Goal: Transaction & Acquisition: Purchase product/service

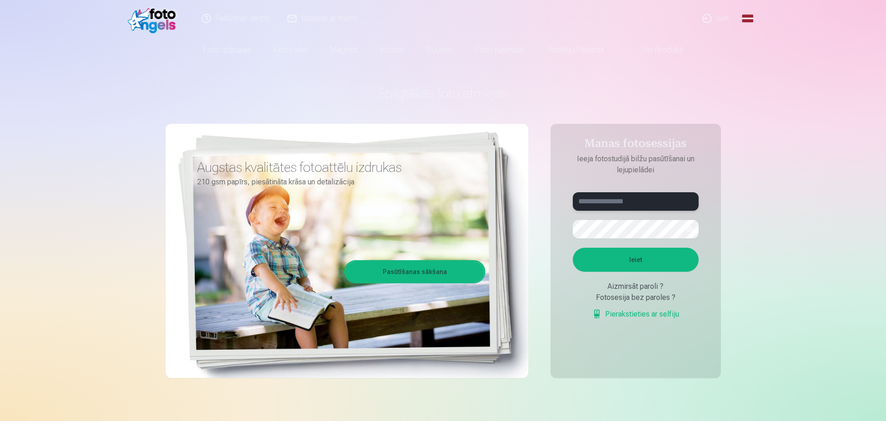
drag, startPoint x: 632, startPoint y: 198, endPoint x: 633, endPoint y: 204, distance: 6.0
click at [633, 199] on input "text" at bounding box center [636, 201] width 126 height 19
type input "**********"
click at [692, 230] on button "button" at bounding box center [689, 230] width 18 height 18
click at [573, 248] on button "Ieiet" at bounding box center [636, 260] width 126 height 24
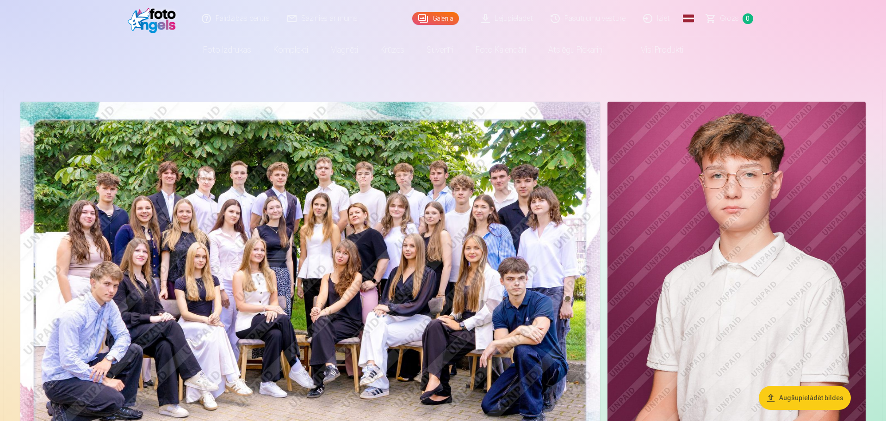
scroll to position [46, 0]
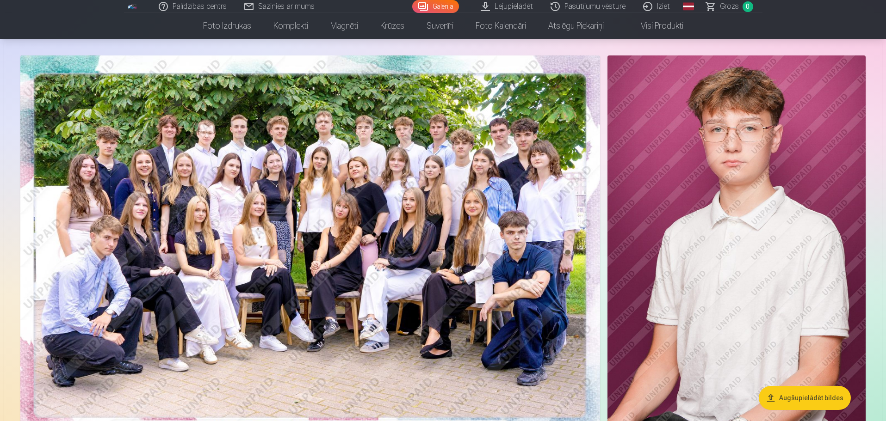
click at [273, 164] on img at bounding box center [310, 249] width 580 height 387
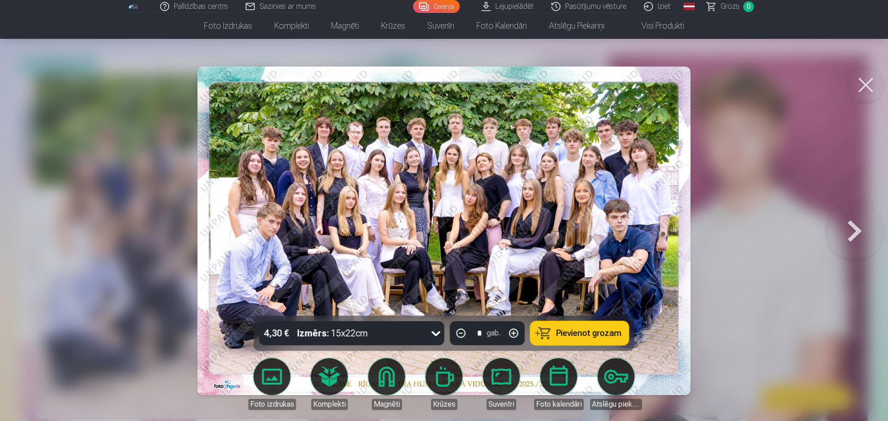
click at [774, 201] on div at bounding box center [444, 210] width 888 height 421
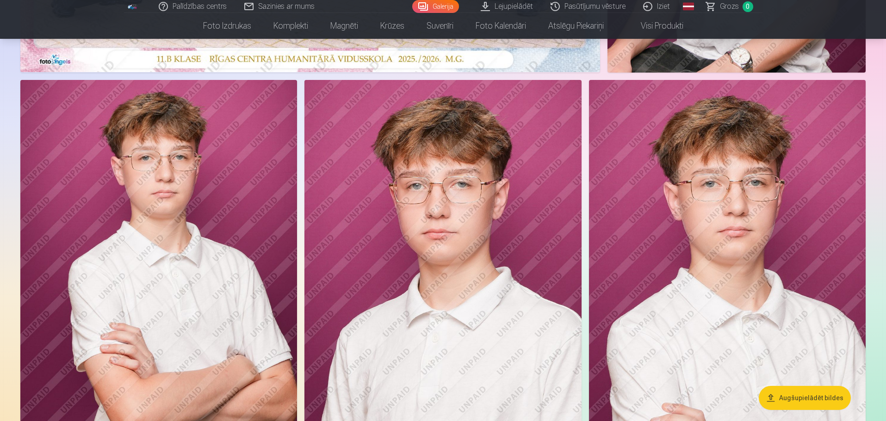
scroll to position [370, 0]
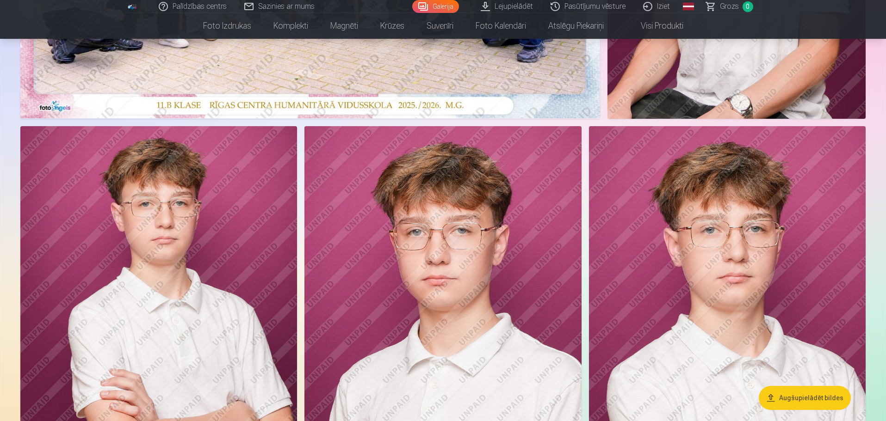
click at [478, 220] on img at bounding box center [442, 333] width 277 height 415
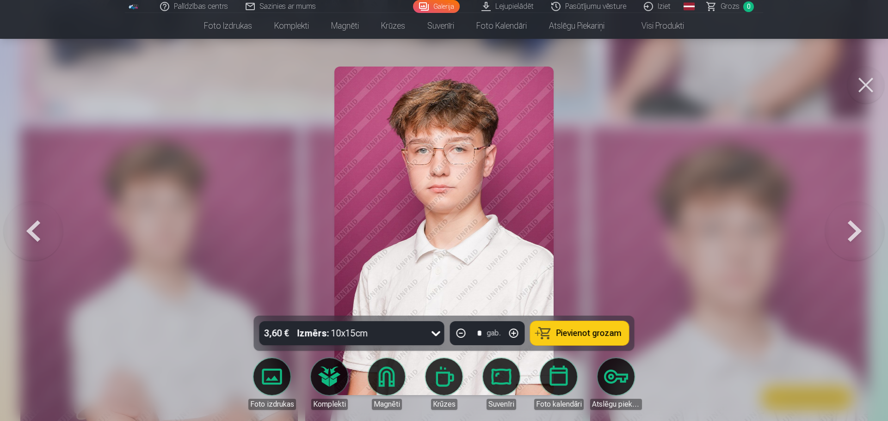
click at [691, 217] on div at bounding box center [444, 210] width 888 height 421
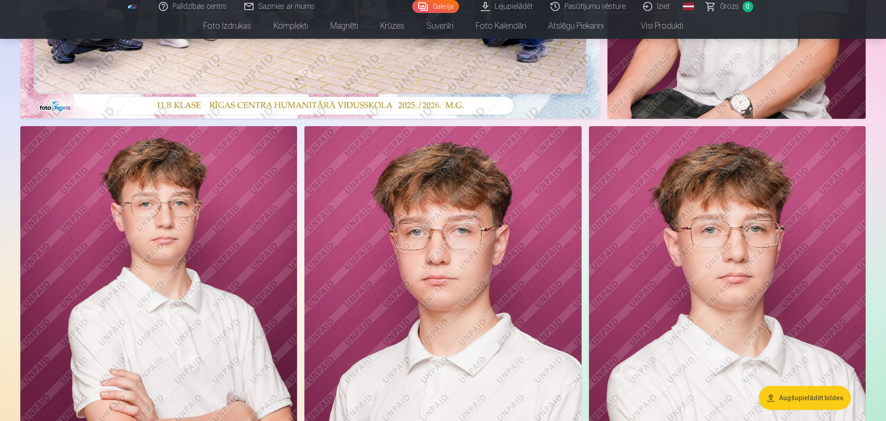
click at [662, 229] on img at bounding box center [727, 333] width 277 height 415
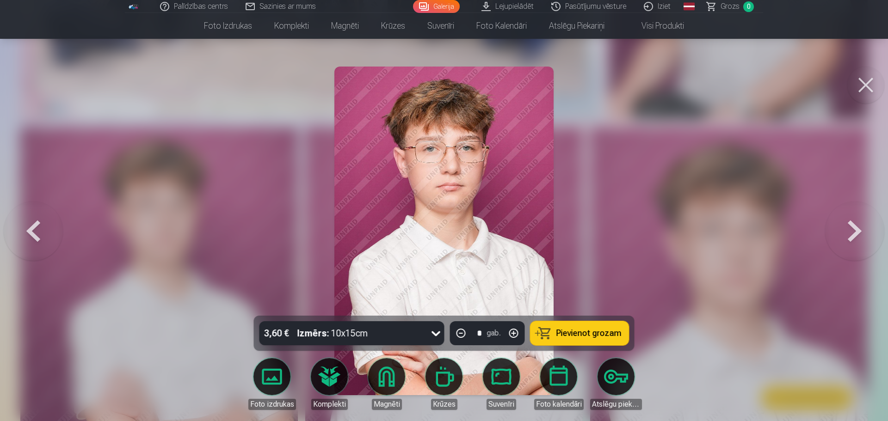
click at [644, 236] on div at bounding box center [444, 210] width 888 height 421
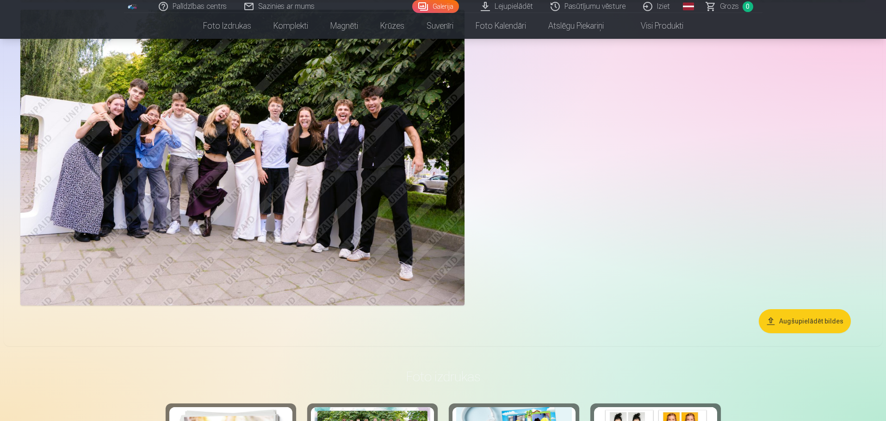
scroll to position [3145, 0]
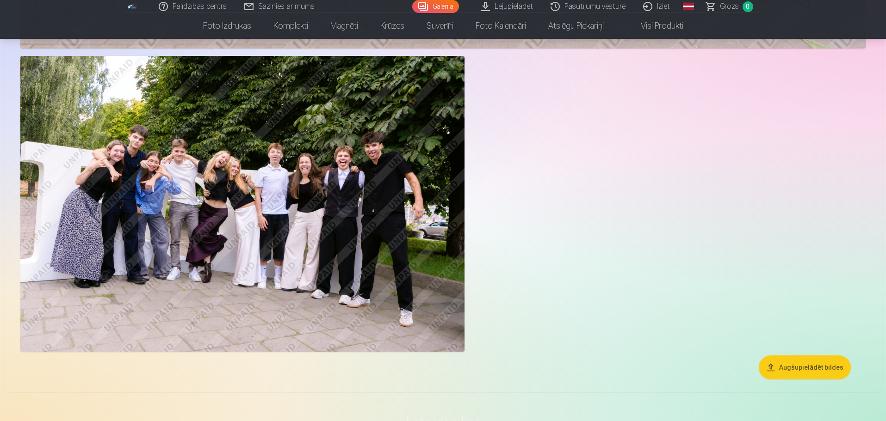
click at [278, 167] on img at bounding box center [242, 204] width 444 height 296
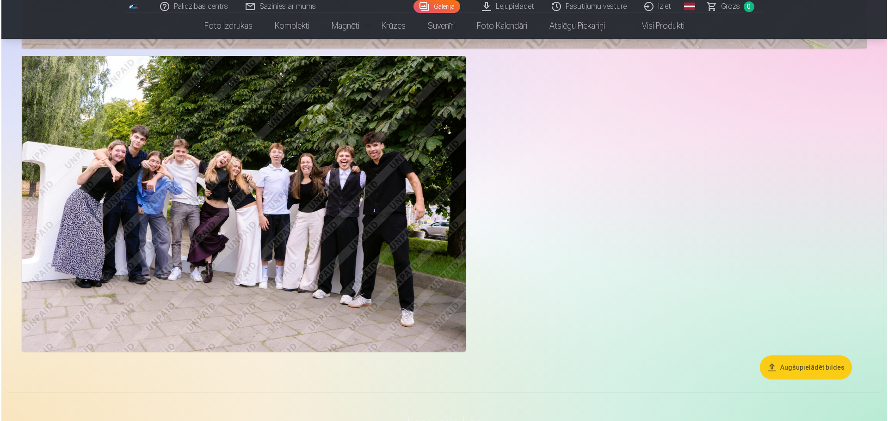
scroll to position [3152, 0]
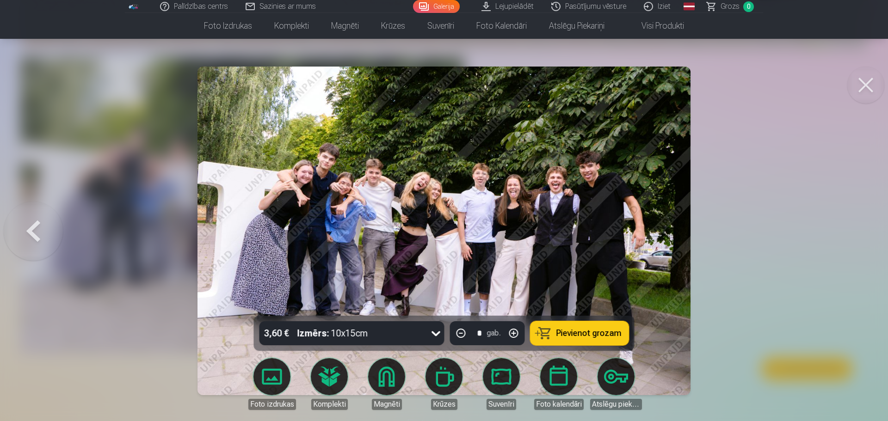
click at [476, 188] on img at bounding box center [445, 231] width 494 height 329
click at [870, 89] on button at bounding box center [865, 85] width 37 height 37
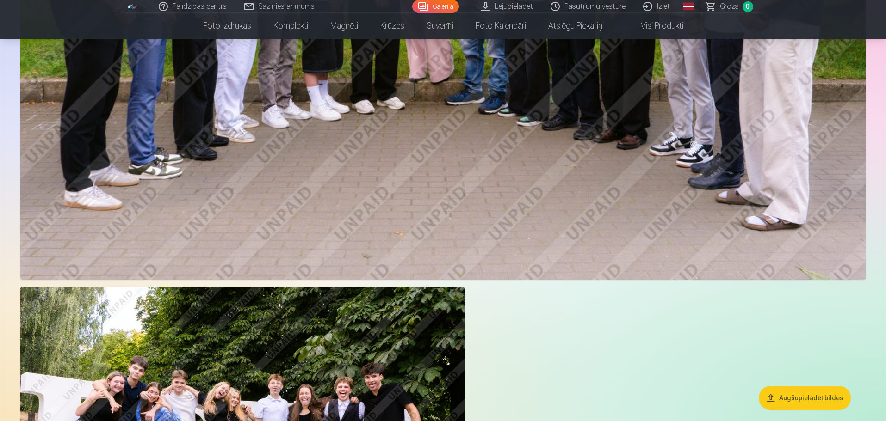
scroll to position [3145, 0]
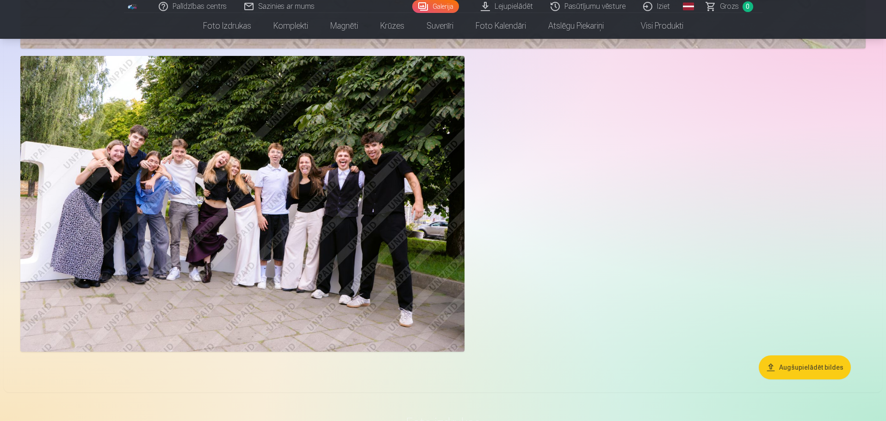
click at [287, 182] on img at bounding box center [242, 204] width 444 height 296
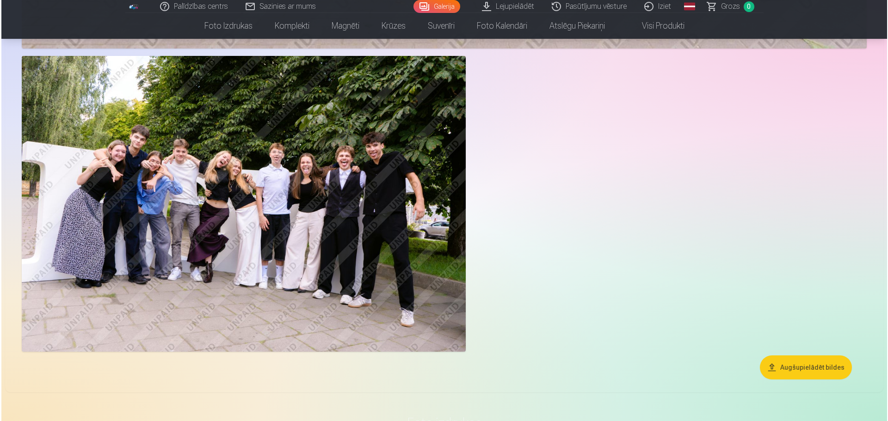
scroll to position [3152, 0]
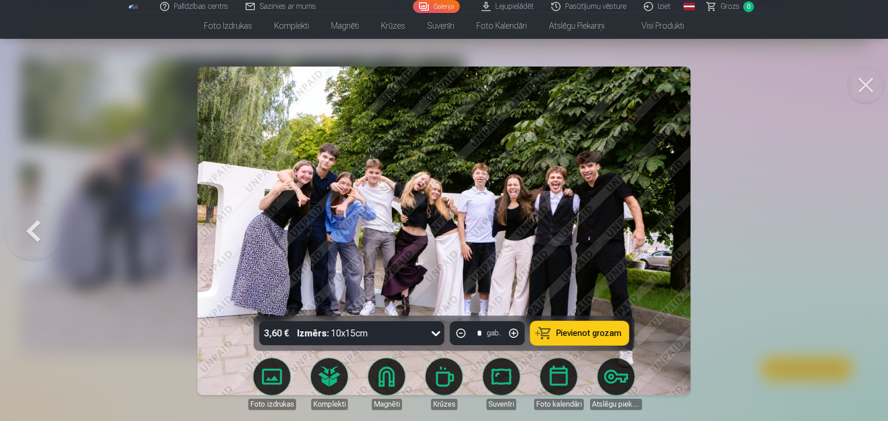
click at [252, 373] on link "Foto izdrukas" at bounding box center [272, 384] width 52 height 52
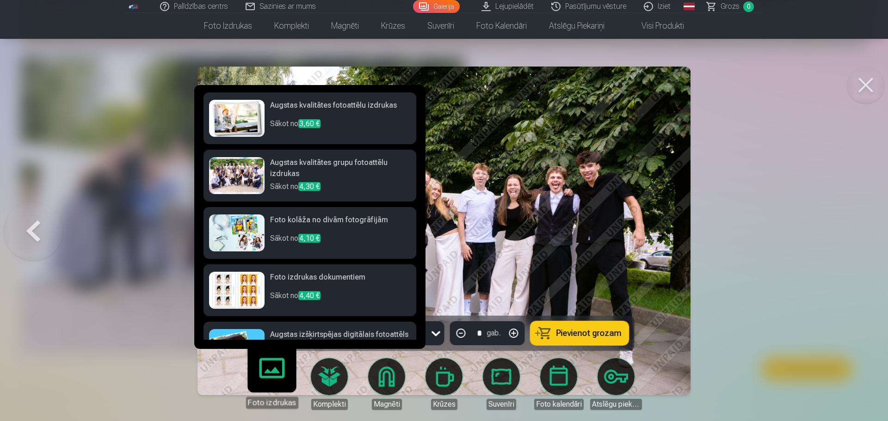
click at [716, 241] on div at bounding box center [444, 210] width 888 height 421
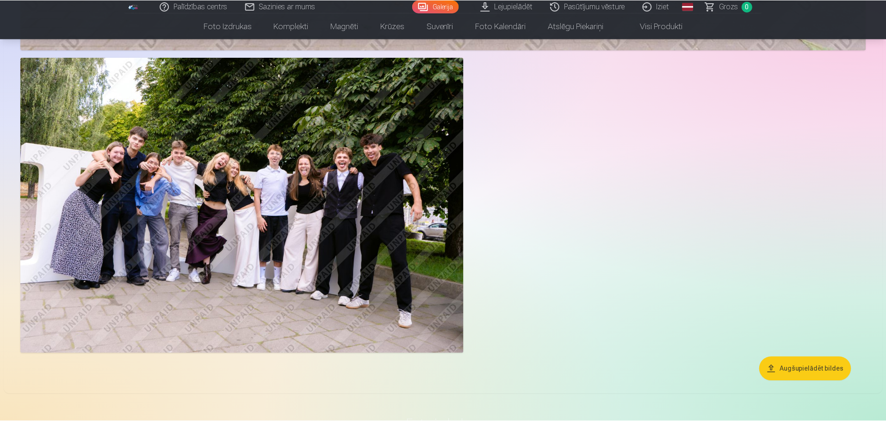
scroll to position [3145, 0]
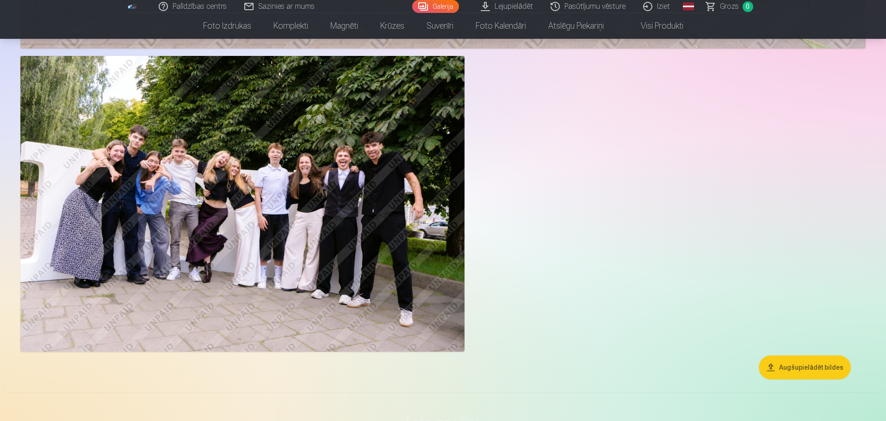
click at [306, 185] on img at bounding box center [242, 204] width 444 height 296
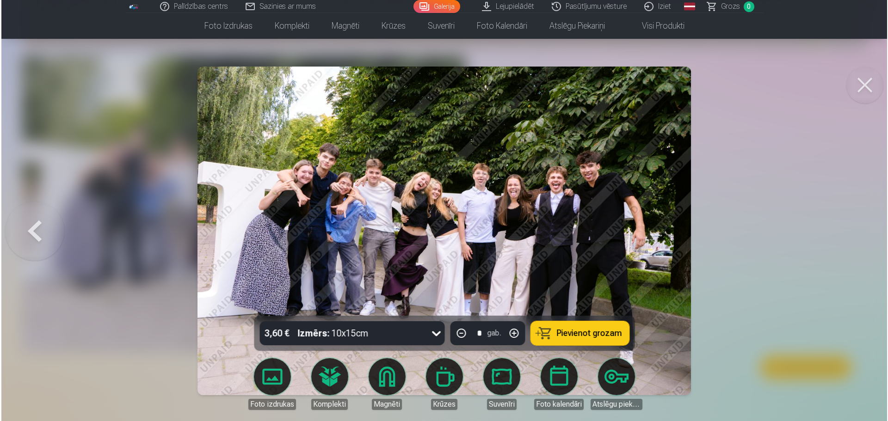
scroll to position [3152, 0]
click at [856, 84] on button at bounding box center [865, 85] width 37 height 37
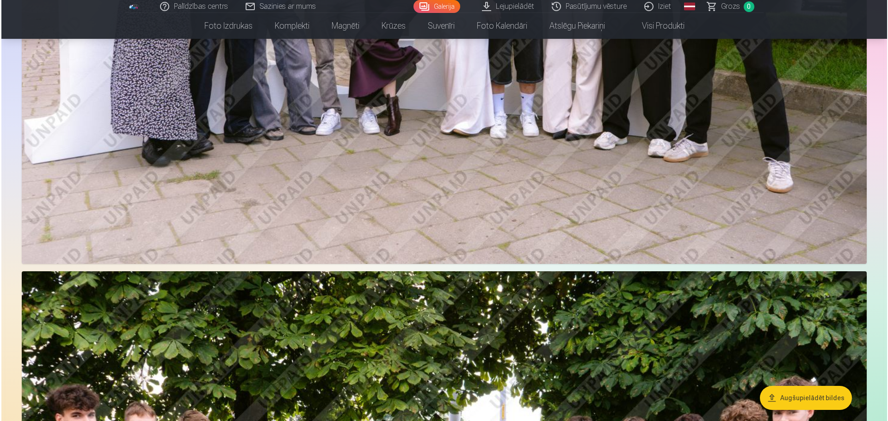
scroll to position [2128, 0]
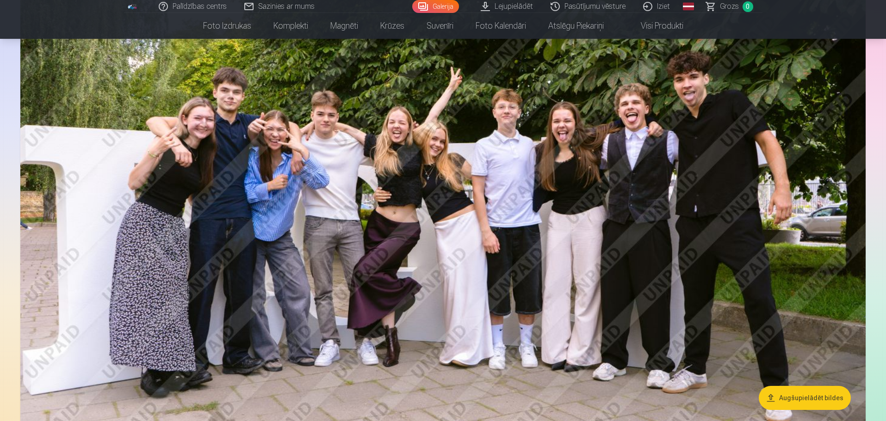
click at [496, 255] on img at bounding box center [442, 213] width 845 height 563
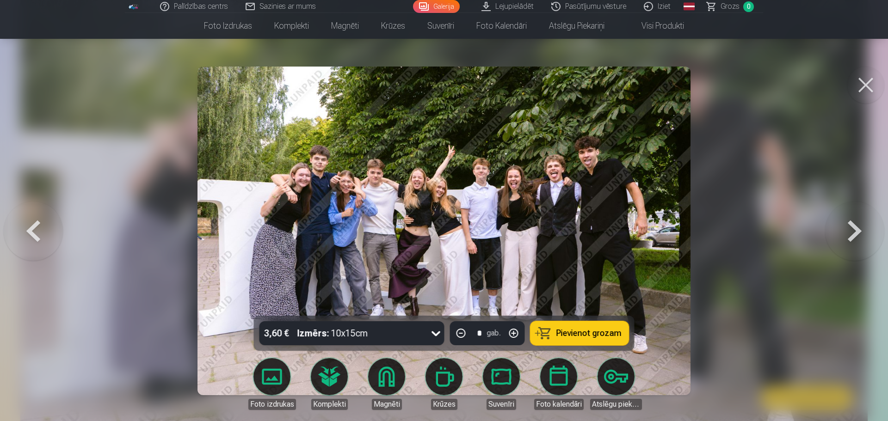
click at [754, 210] on div at bounding box center [444, 210] width 888 height 421
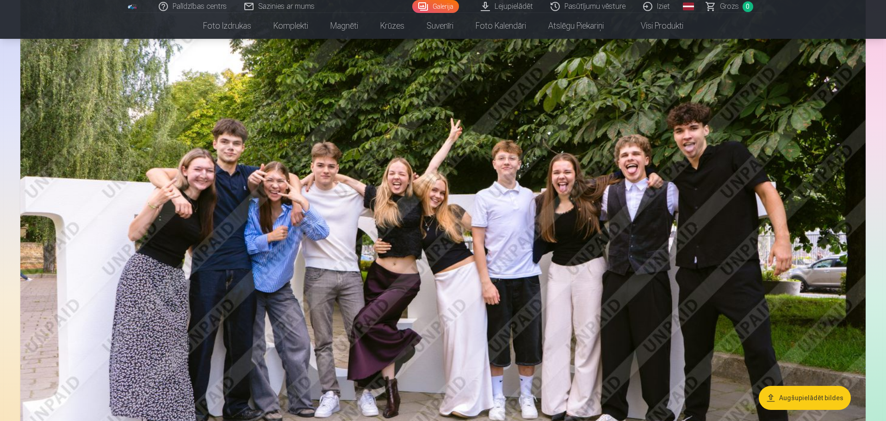
scroll to position [2123, 0]
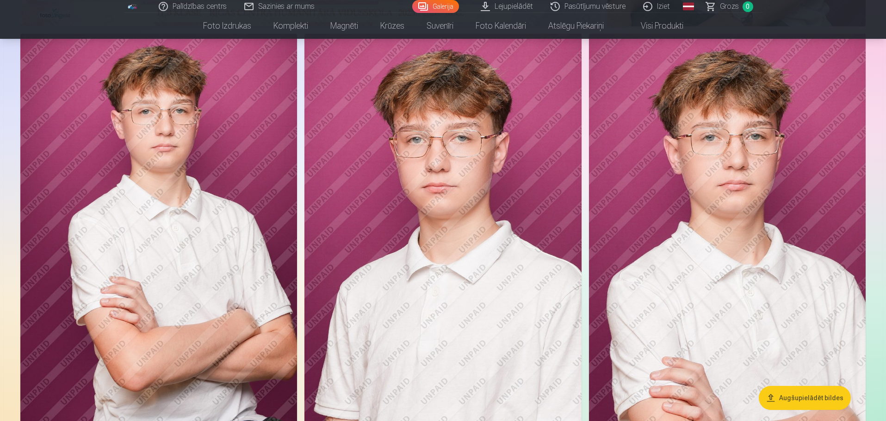
scroll to position [139, 0]
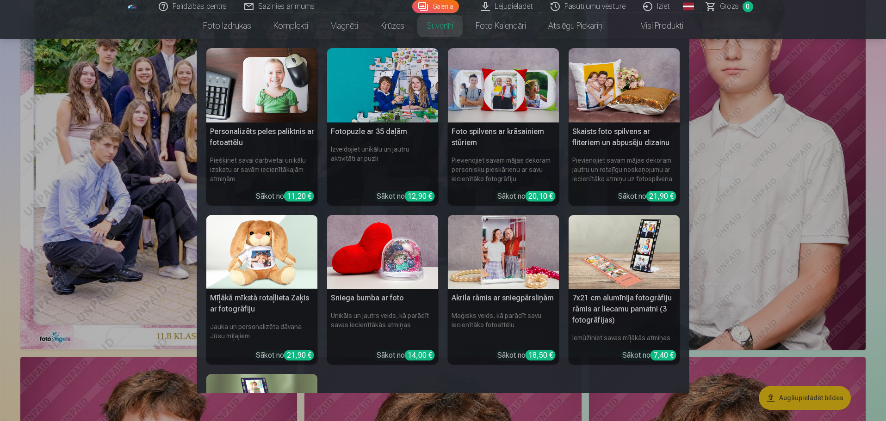
click at [441, 10] on link "Galerija" at bounding box center [435, 6] width 47 height 13
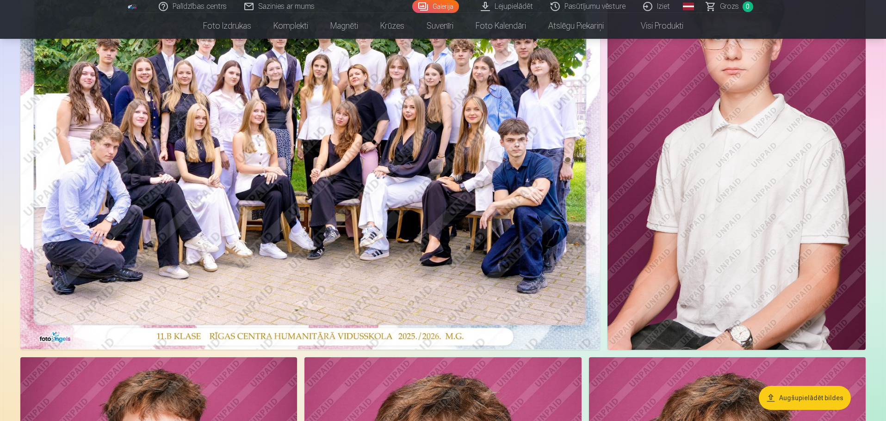
scroll to position [0, 0]
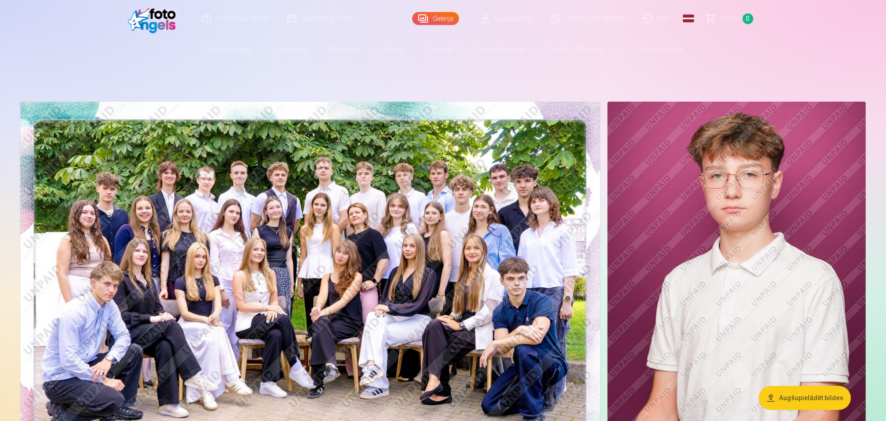
click at [449, 18] on link "Galerija" at bounding box center [435, 18] width 47 height 13
click at [329, 185] on img at bounding box center [310, 295] width 580 height 387
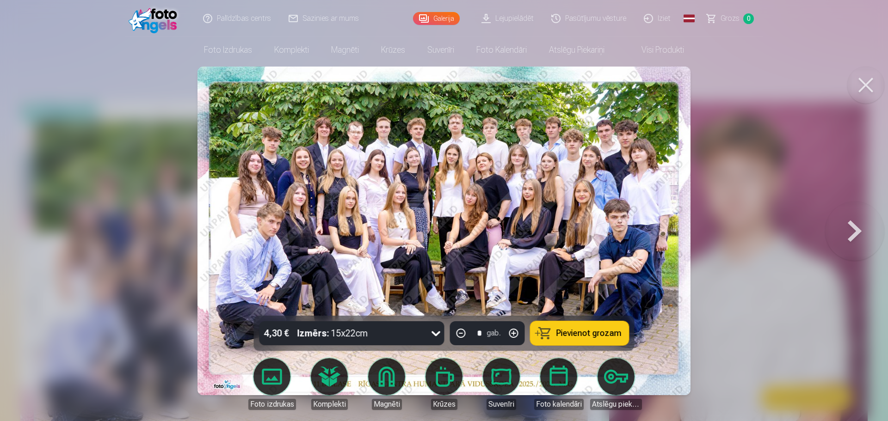
drag, startPoint x: 454, startPoint y: 162, endPoint x: 460, endPoint y: 160, distance: 6.2
click at [119, 131] on div at bounding box center [444, 210] width 888 height 421
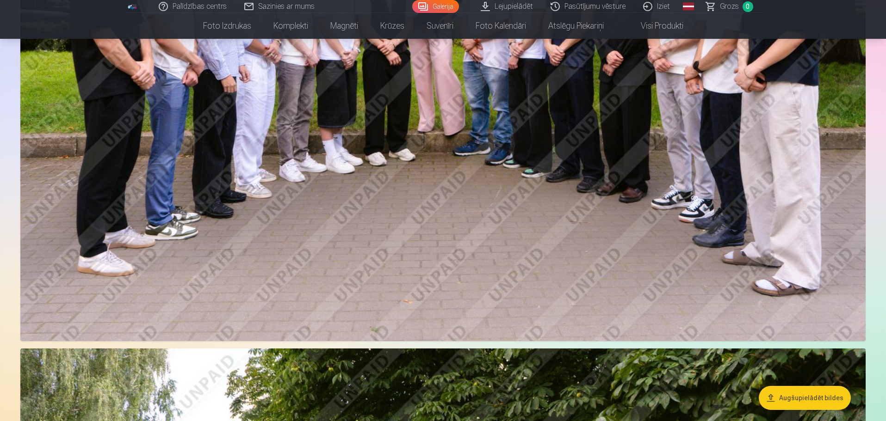
scroll to position [1989, 0]
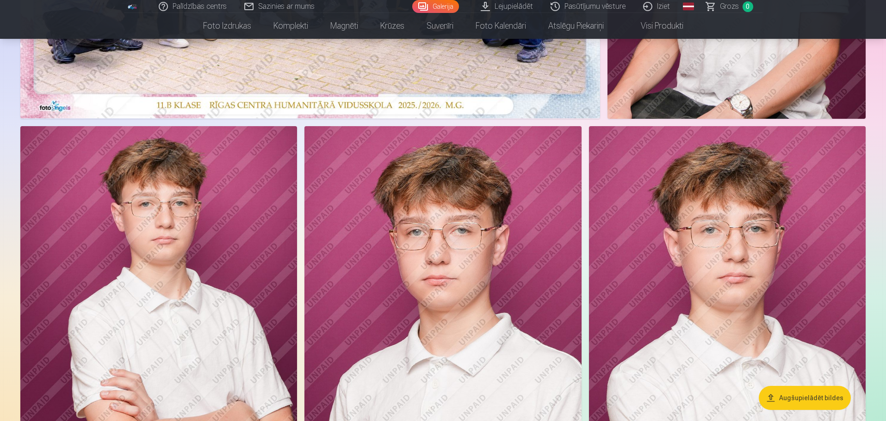
scroll to position [46, 0]
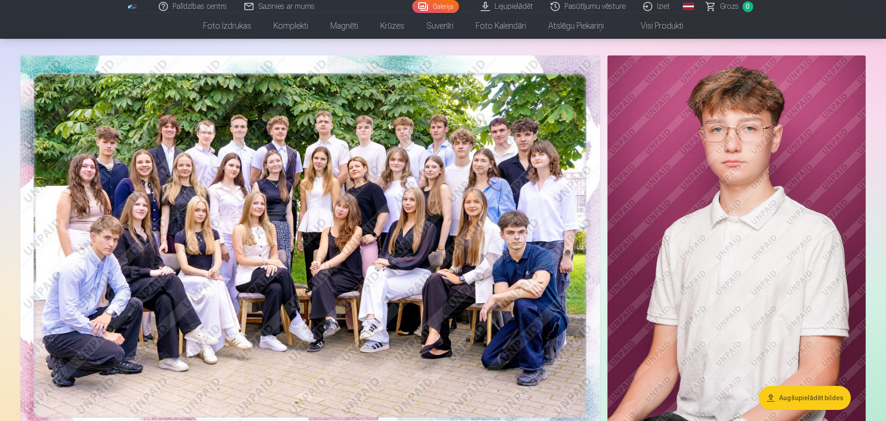
click at [285, 134] on img at bounding box center [310, 249] width 580 height 387
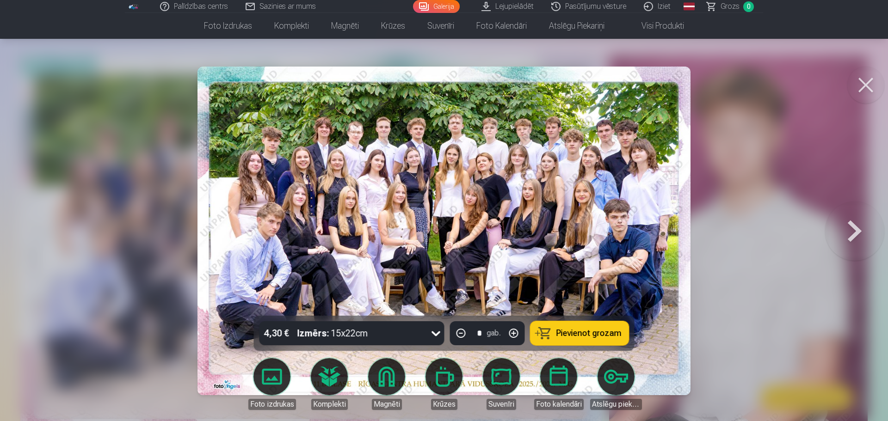
click at [776, 77] on div at bounding box center [444, 210] width 888 height 421
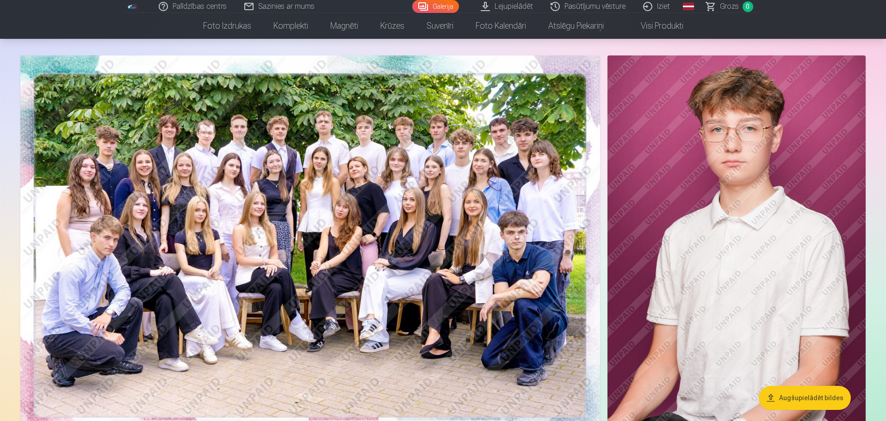
click at [289, 138] on img at bounding box center [310, 249] width 580 height 387
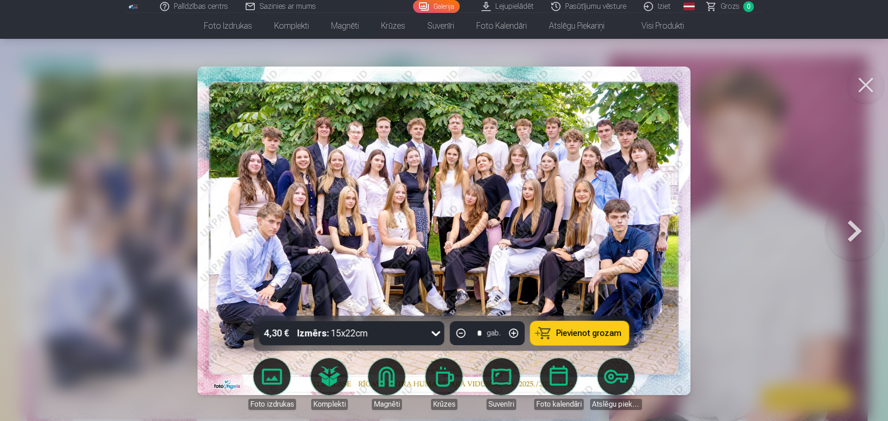
click at [382, 135] on img at bounding box center [444, 231] width 493 height 329
click at [850, 229] on button at bounding box center [854, 230] width 59 height 151
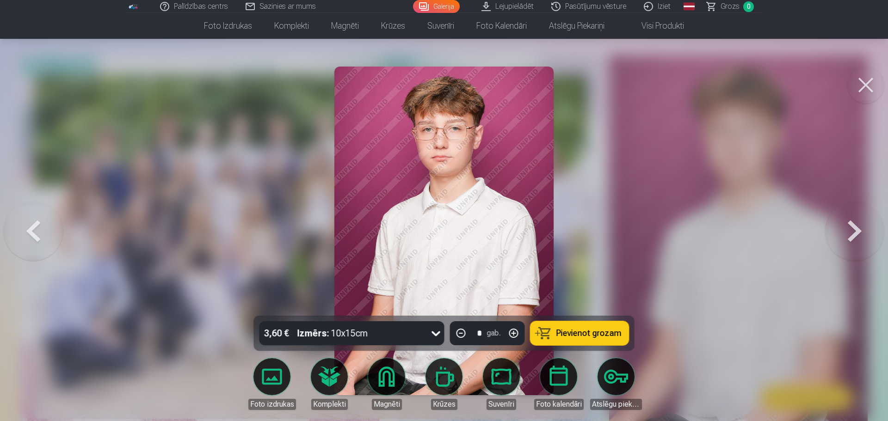
click at [850, 229] on button at bounding box center [854, 230] width 59 height 151
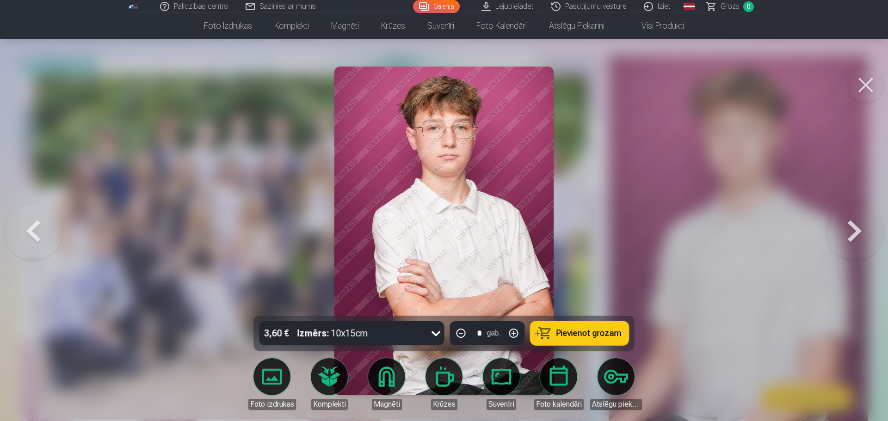
click at [850, 229] on button at bounding box center [854, 230] width 59 height 151
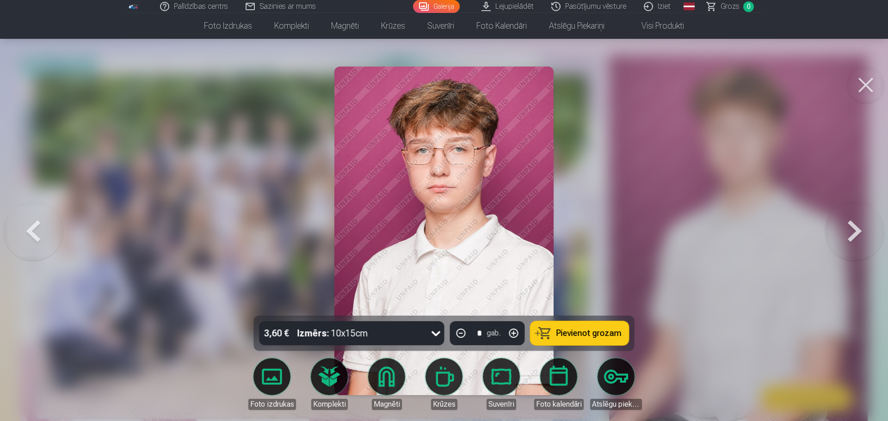
click at [850, 229] on button at bounding box center [854, 230] width 59 height 151
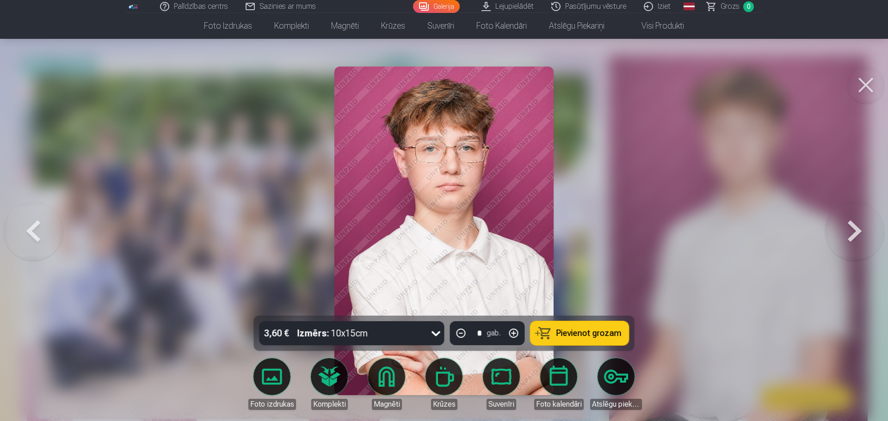
click at [850, 229] on button at bounding box center [854, 230] width 59 height 151
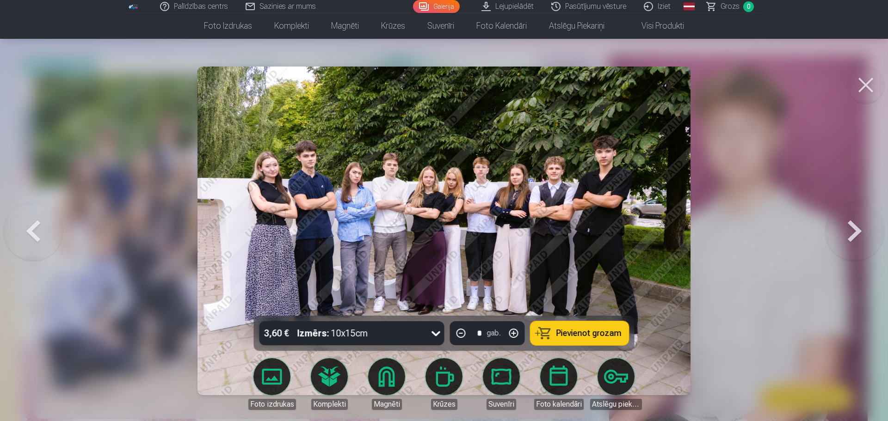
click at [841, 235] on button at bounding box center [854, 230] width 59 height 151
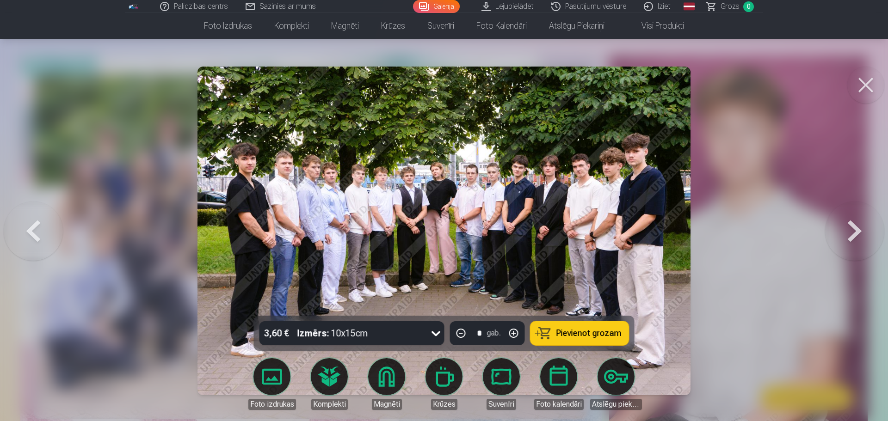
click at [841, 234] on button at bounding box center [854, 230] width 59 height 151
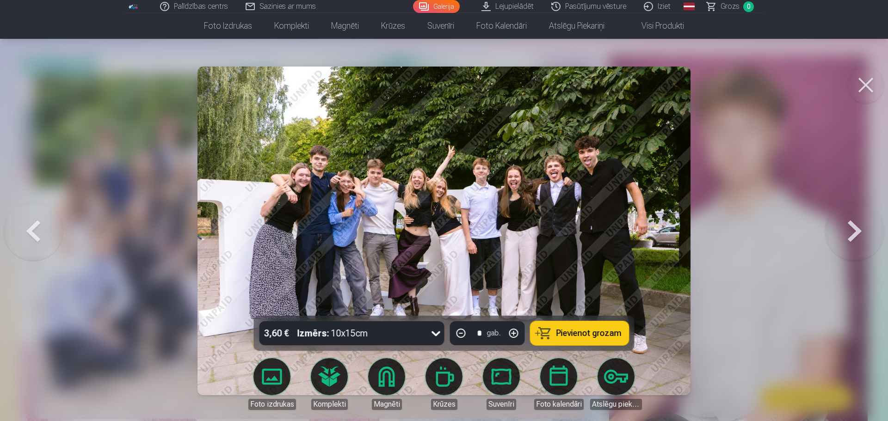
click at [841, 234] on button at bounding box center [854, 230] width 59 height 151
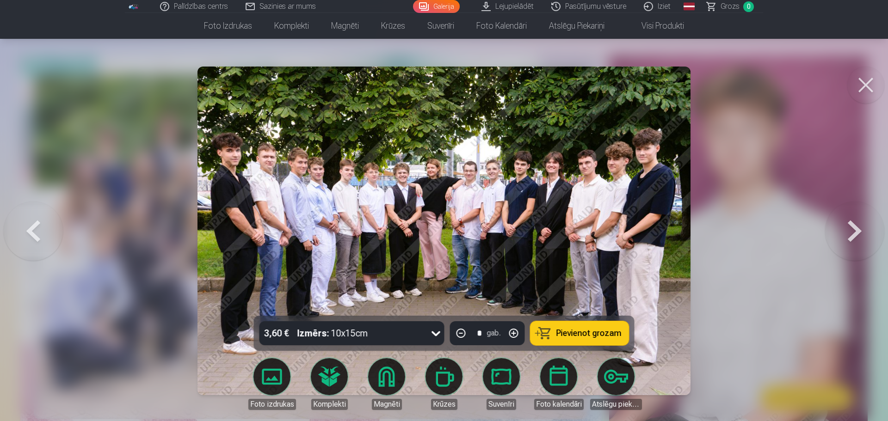
click at [841, 234] on button at bounding box center [854, 230] width 59 height 151
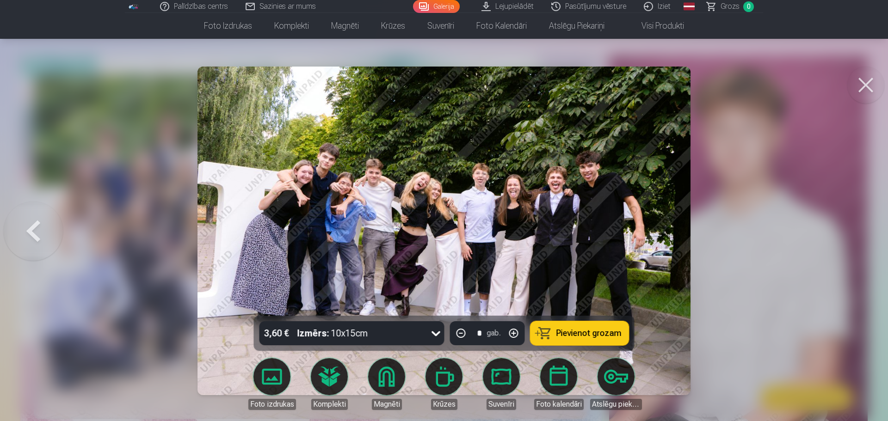
click at [841, 234] on div at bounding box center [444, 210] width 888 height 421
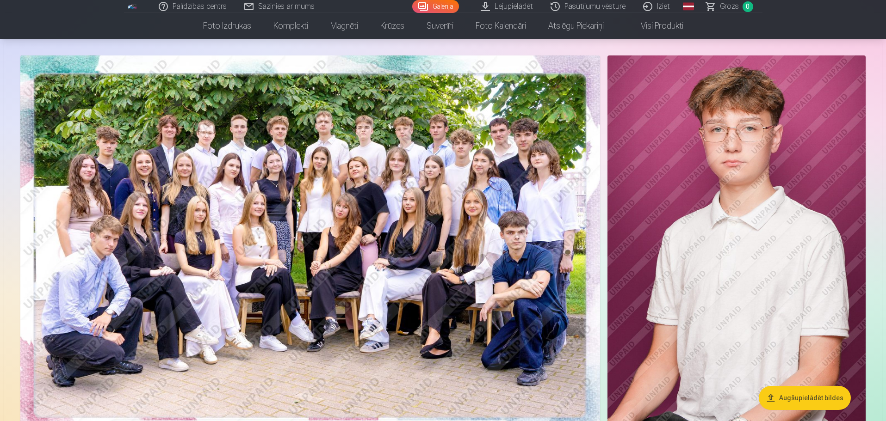
click at [841, 234] on img at bounding box center [736, 249] width 258 height 387
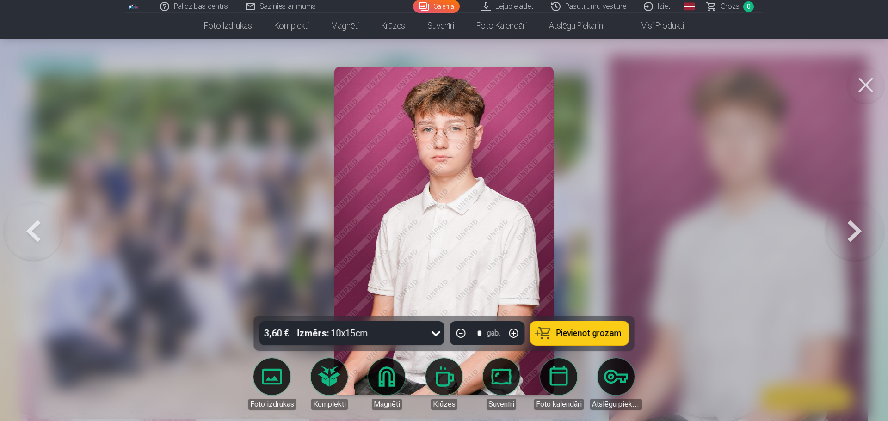
click at [826, 67] on div at bounding box center [444, 210] width 888 height 421
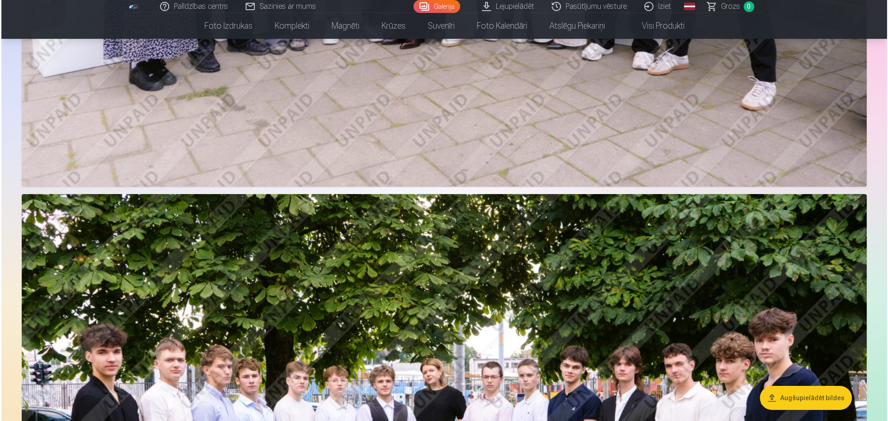
scroll to position [1018, 0]
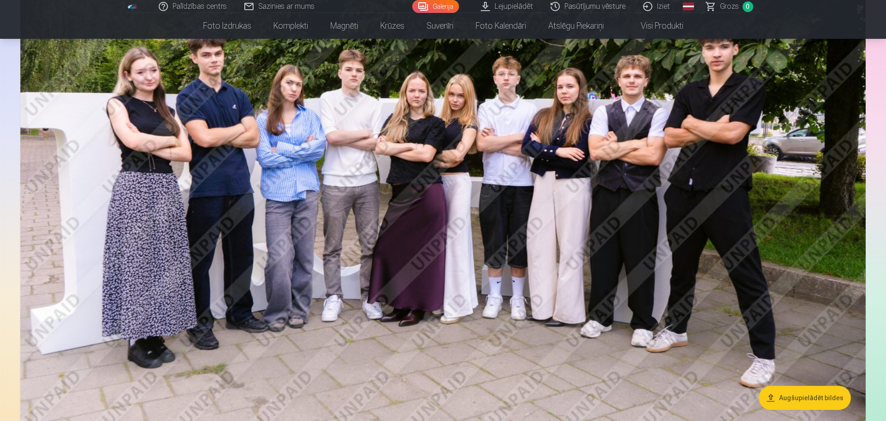
click at [530, 153] on img at bounding box center [442, 182] width 845 height 563
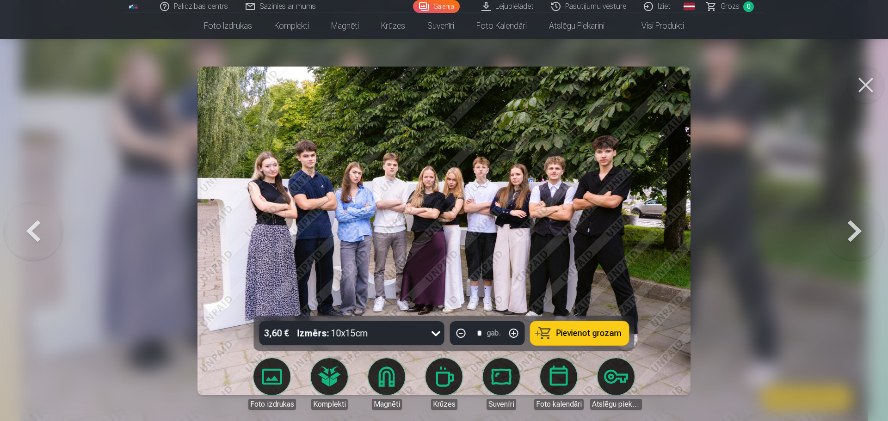
click at [861, 247] on button at bounding box center [854, 230] width 59 height 151
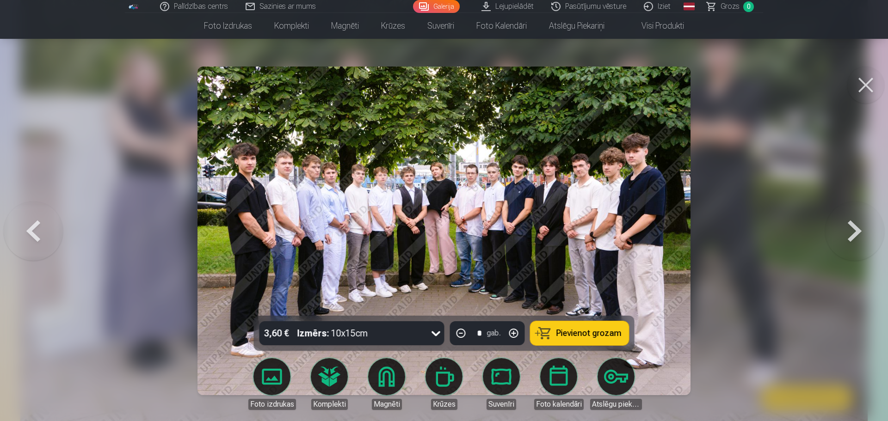
click at [865, 247] on button at bounding box center [854, 230] width 59 height 151
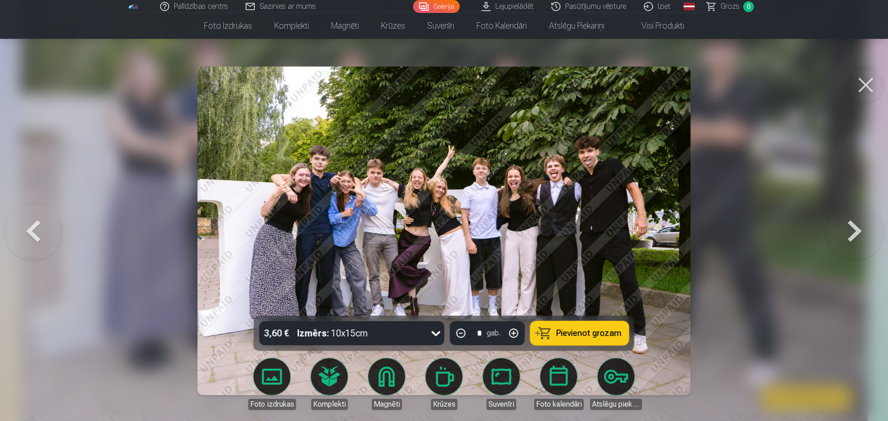
click at [865, 248] on button at bounding box center [854, 230] width 59 height 151
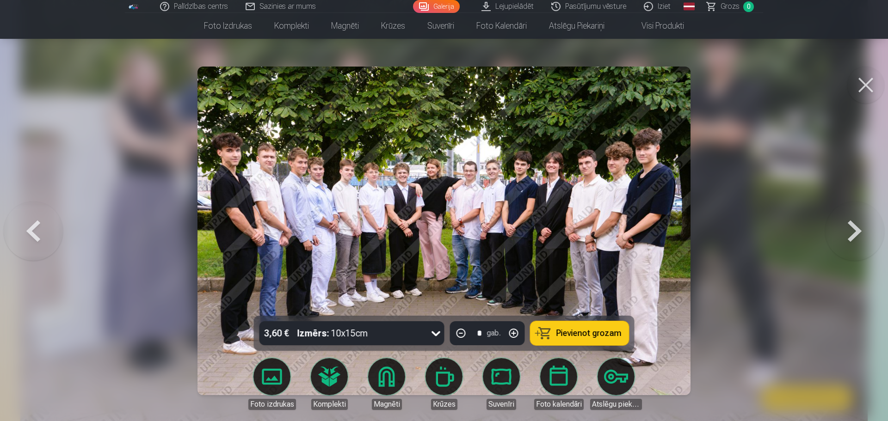
click at [865, 248] on button at bounding box center [854, 230] width 59 height 151
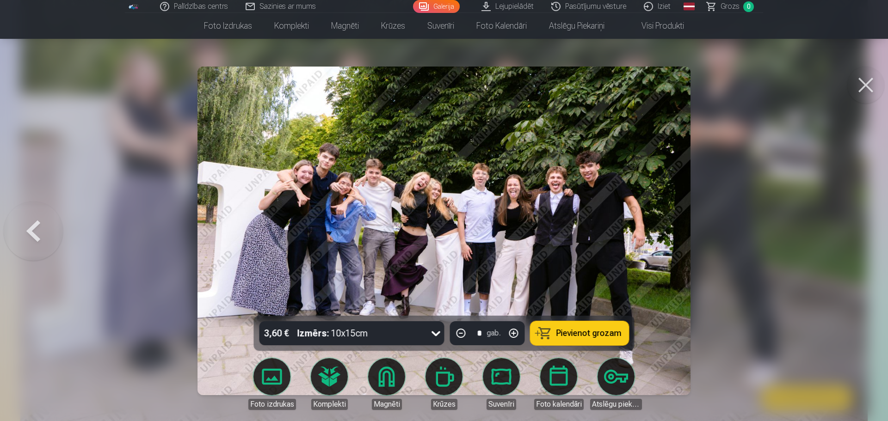
click at [40, 221] on button at bounding box center [33, 230] width 59 height 151
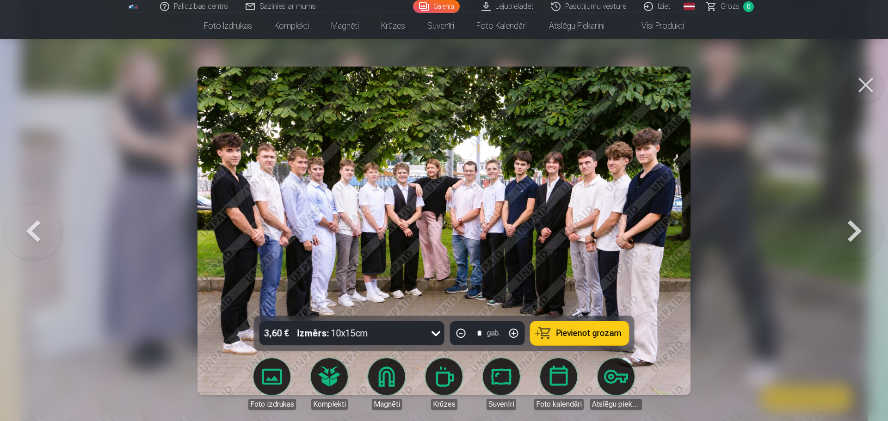
click at [40, 221] on button at bounding box center [33, 230] width 59 height 151
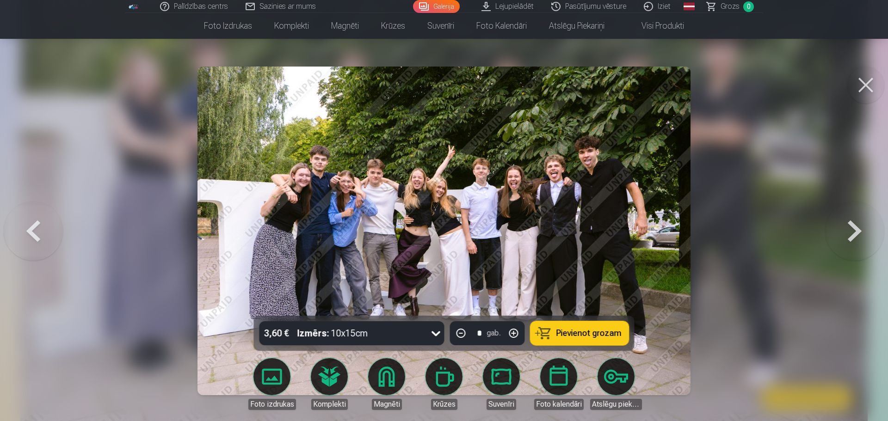
click at [863, 82] on button at bounding box center [865, 85] width 37 height 37
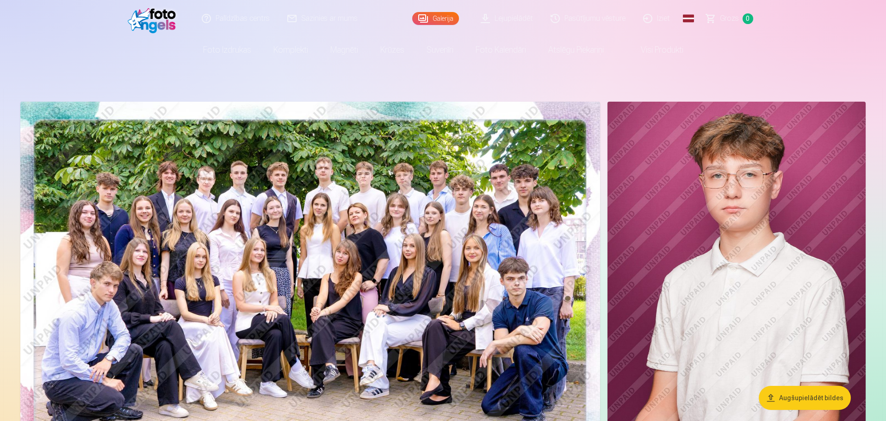
click at [774, 234] on img at bounding box center [736, 295] width 258 height 387
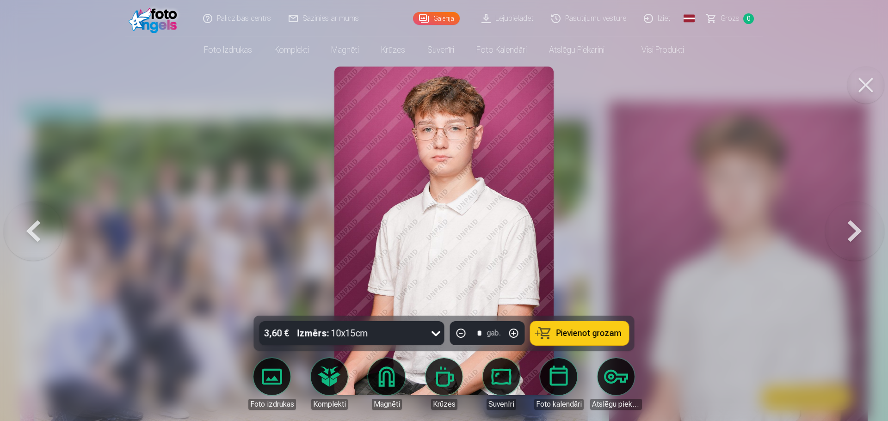
click at [444, 153] on img at bounding box center [443, 231] width 219 height 329
click at [156, 256] on div at bounding box center [444, 210] width 888 height 421
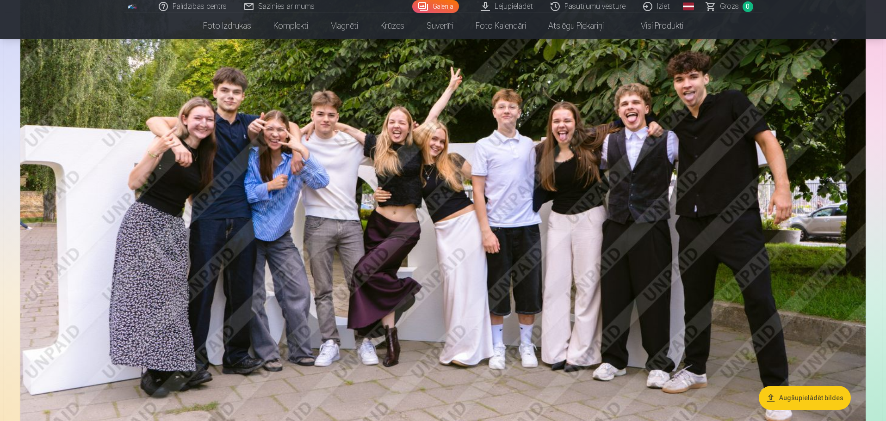
scroll to position [2082, 0]
